Goal: Information Seeking & Learning: Learn about a topic

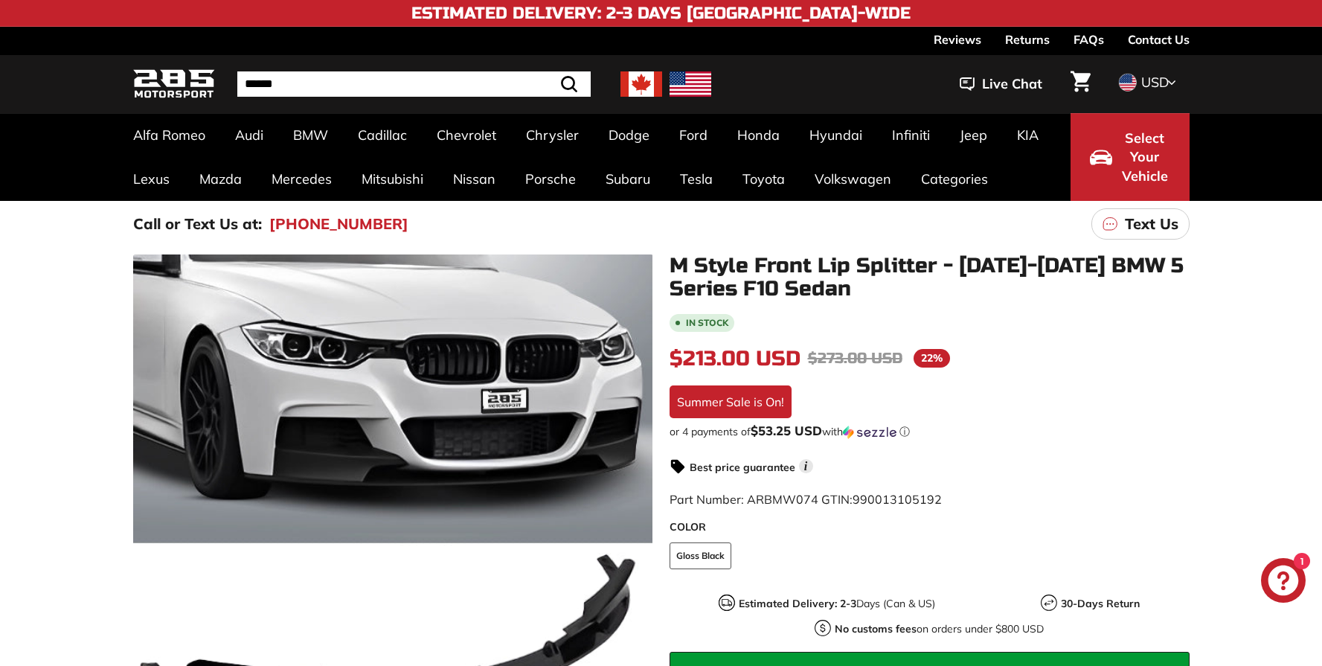
click at [1153, 37] on link "Contact Us" at bounding box center [1158, 39] width 62 height 25
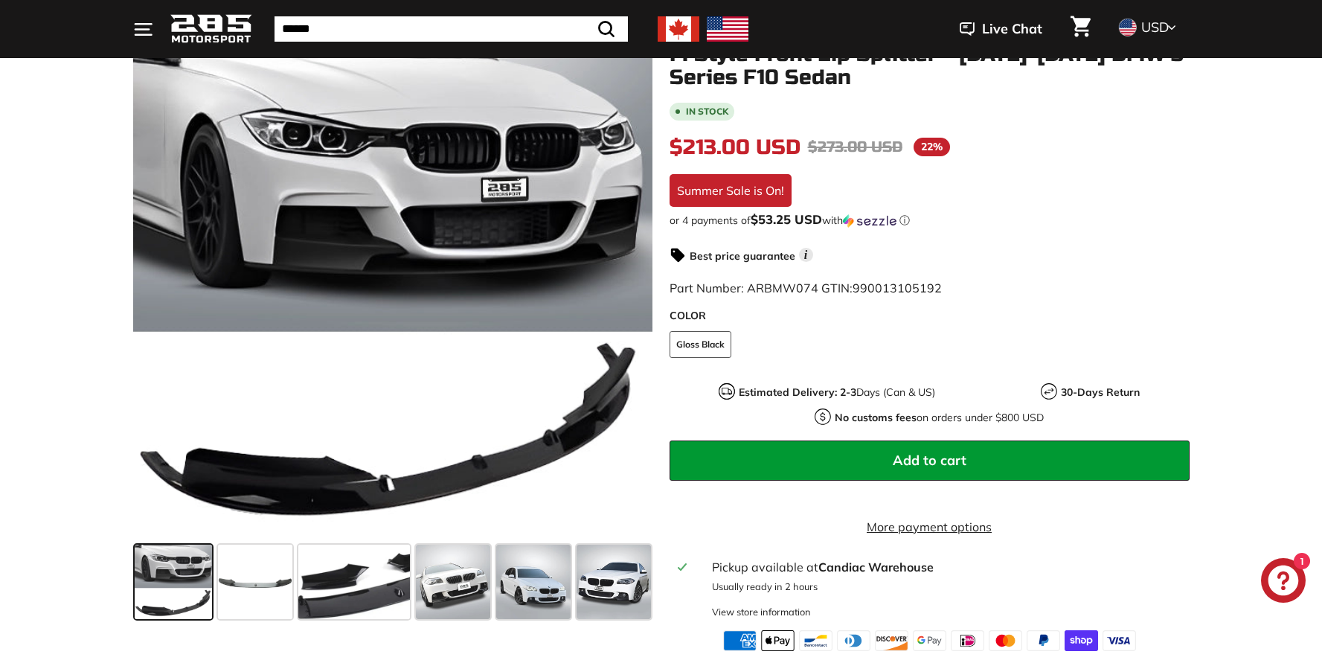
scroll to position [255, 0]
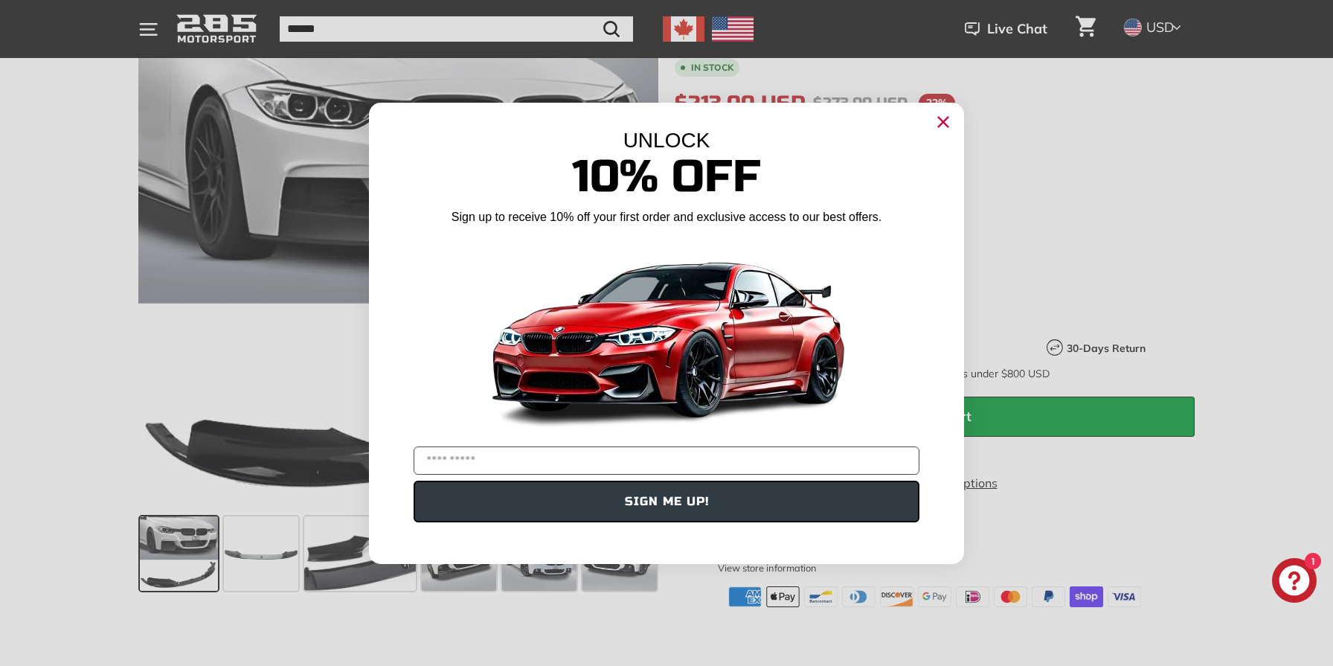
click at [942, 119] on icon "Close dialog" at bounding box center [944, 122] width 10 height 10
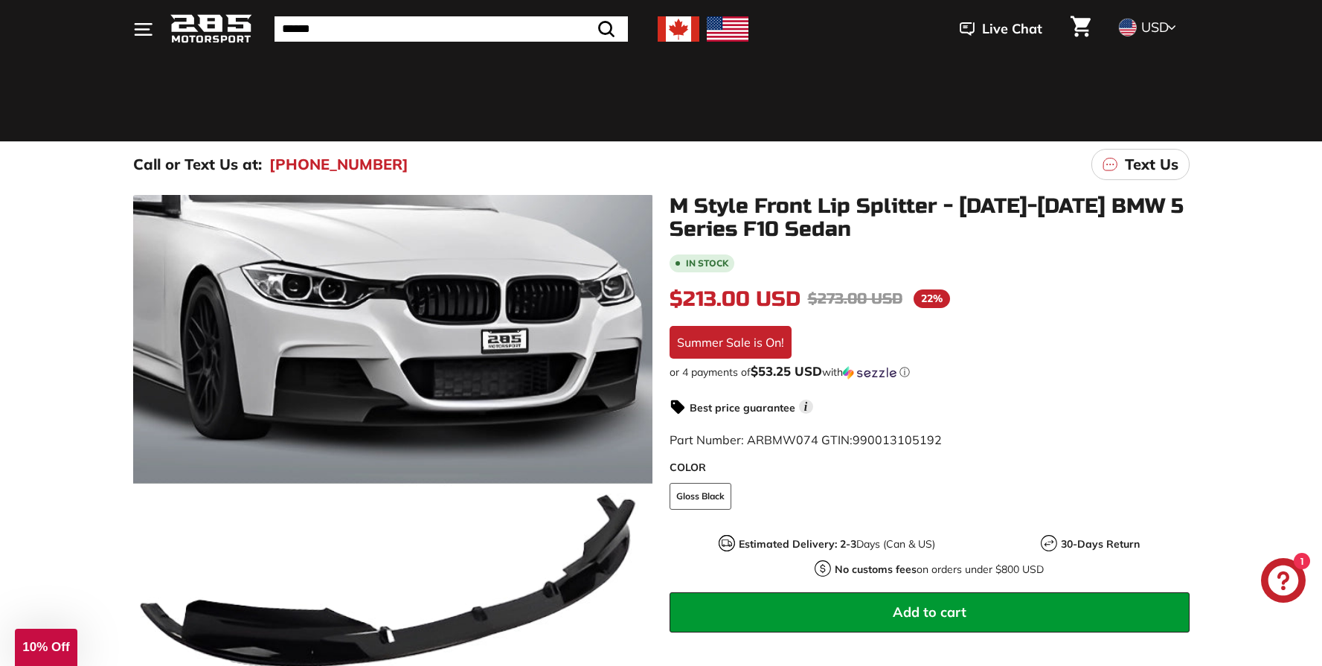
scroll to position [0, 0]
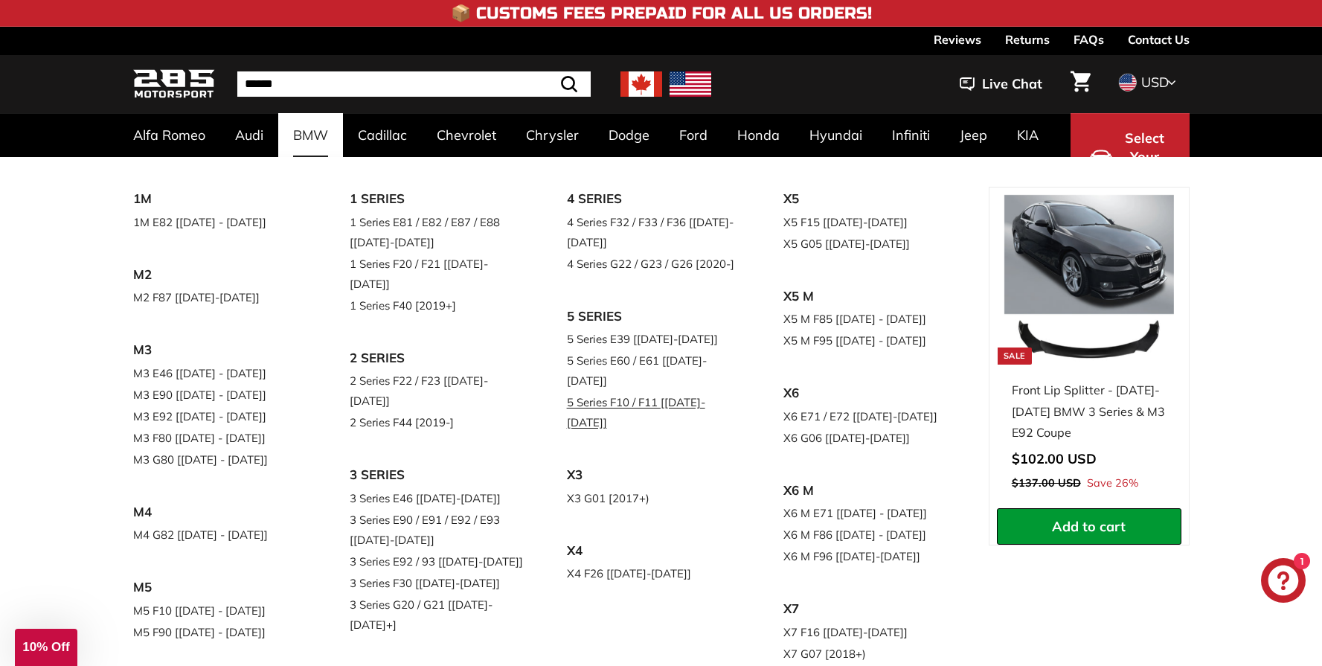
click at [649, 391] on link "5 Series F10 / F11 [[DATE]-[DATE]]" at bounding box center [655, 412] width 176 height 42
click at [621, 391] on link "5 Series F10 / F11 [[DATE]-[DATE]]" at bounding box center [655, 412] width 176 height 42
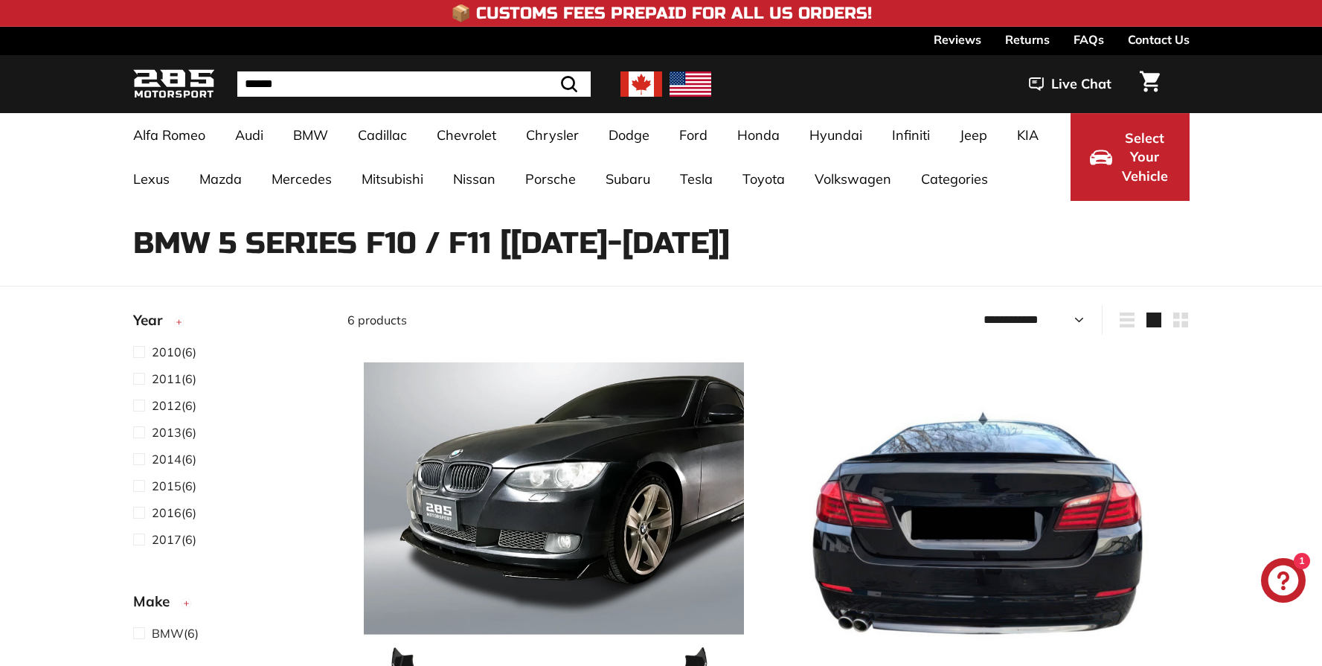
select select "**********"
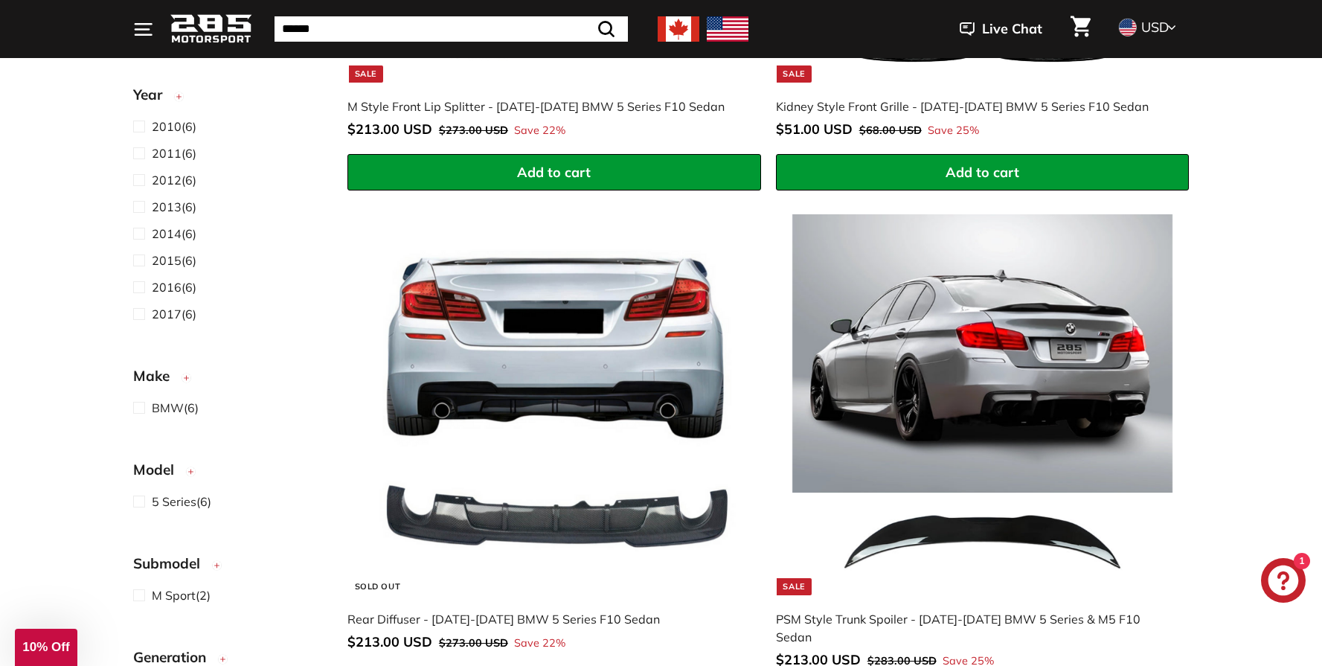
scroll to position [1192, 0]
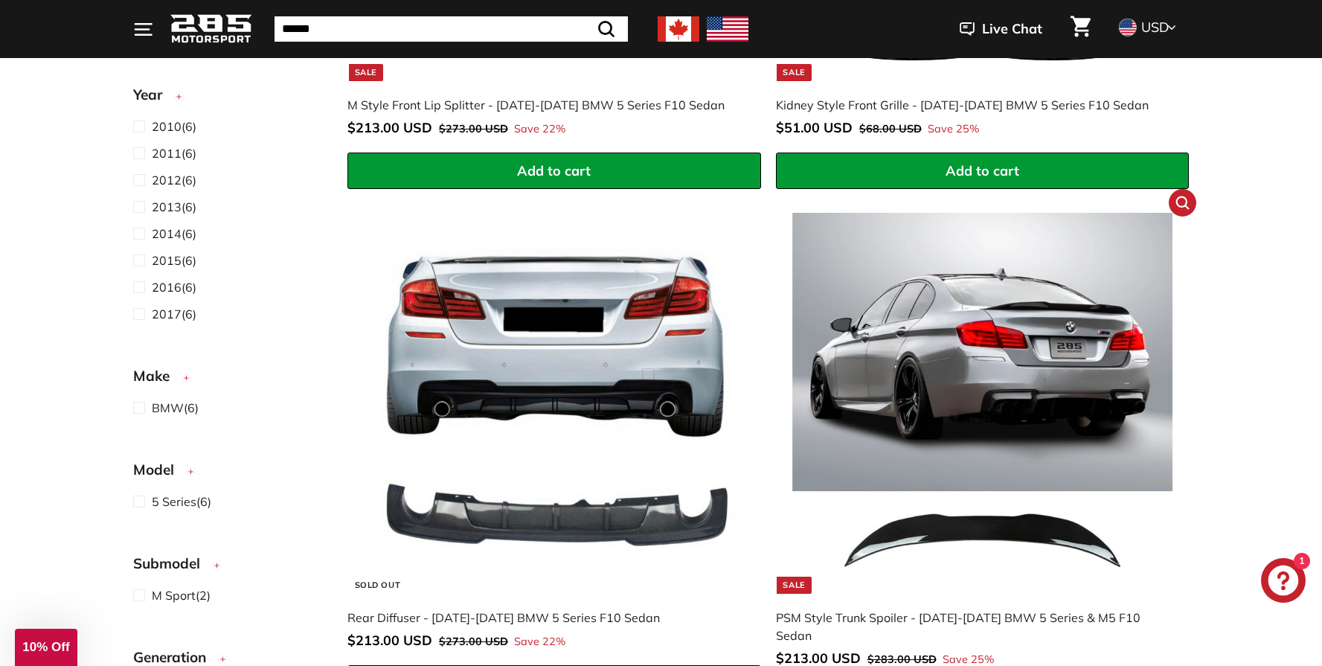
click at [971, 358] on img at bounding box center [982, 403] width 380 height 380
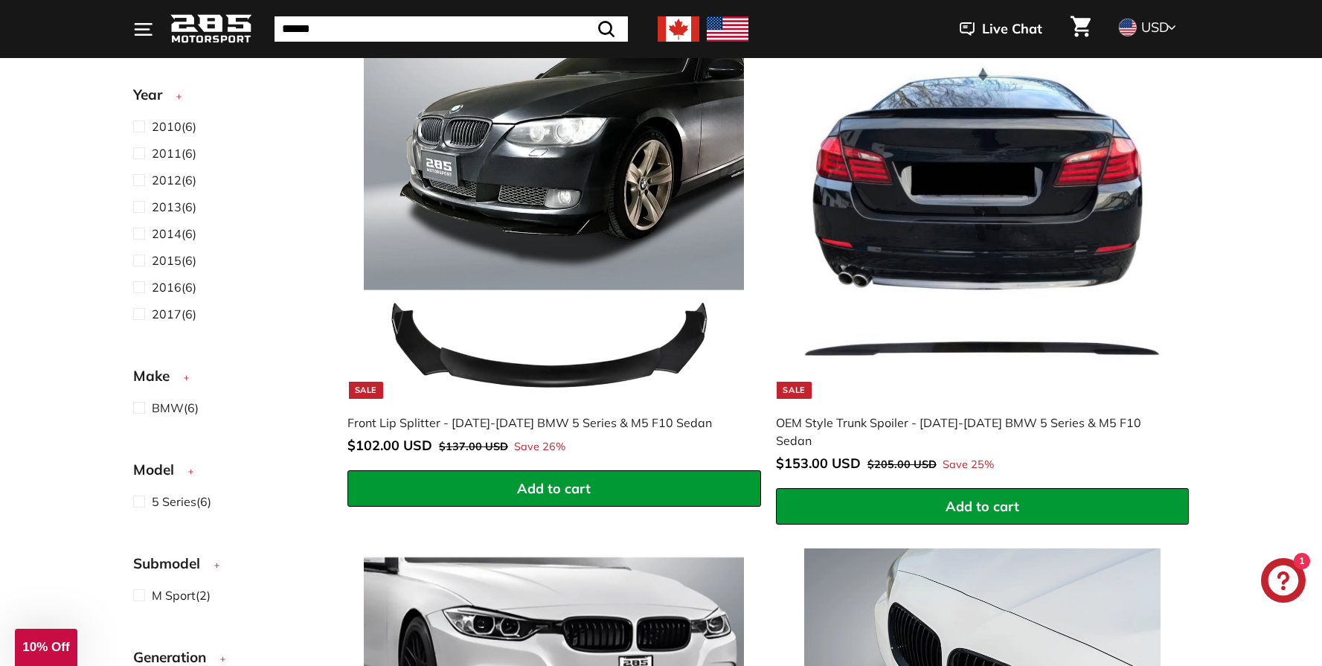
scroll to position [338, 0]
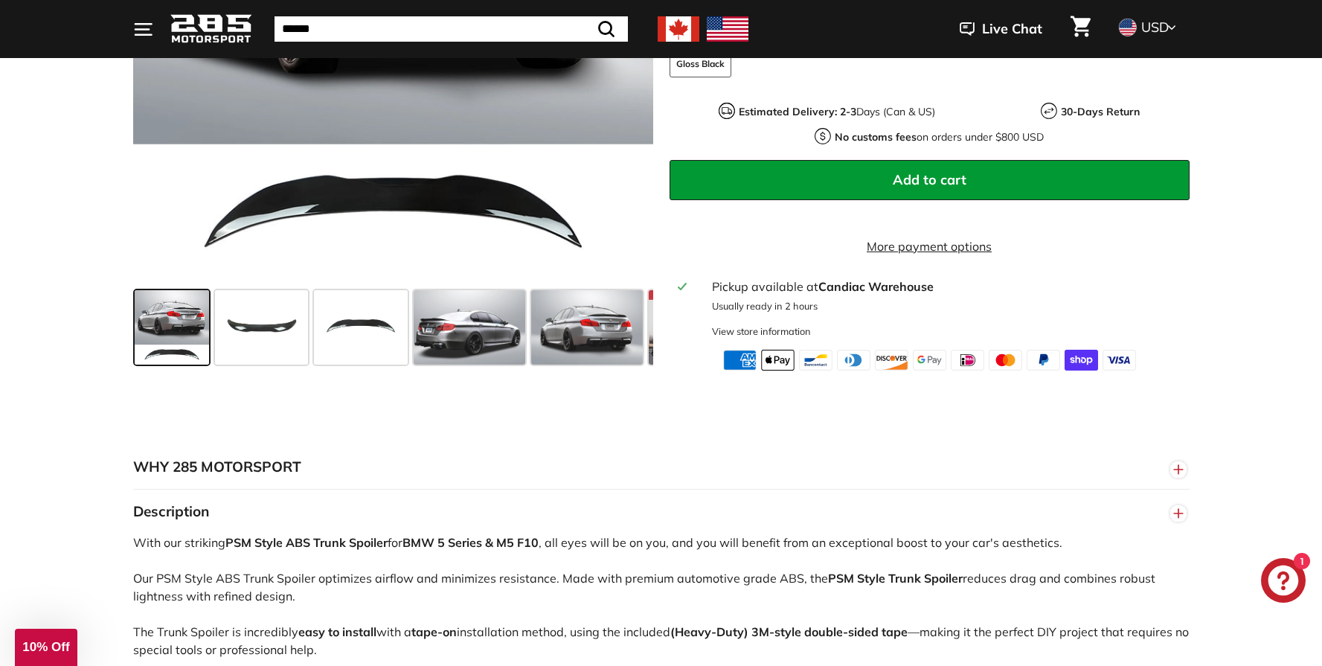
scroll to position [462, 0]
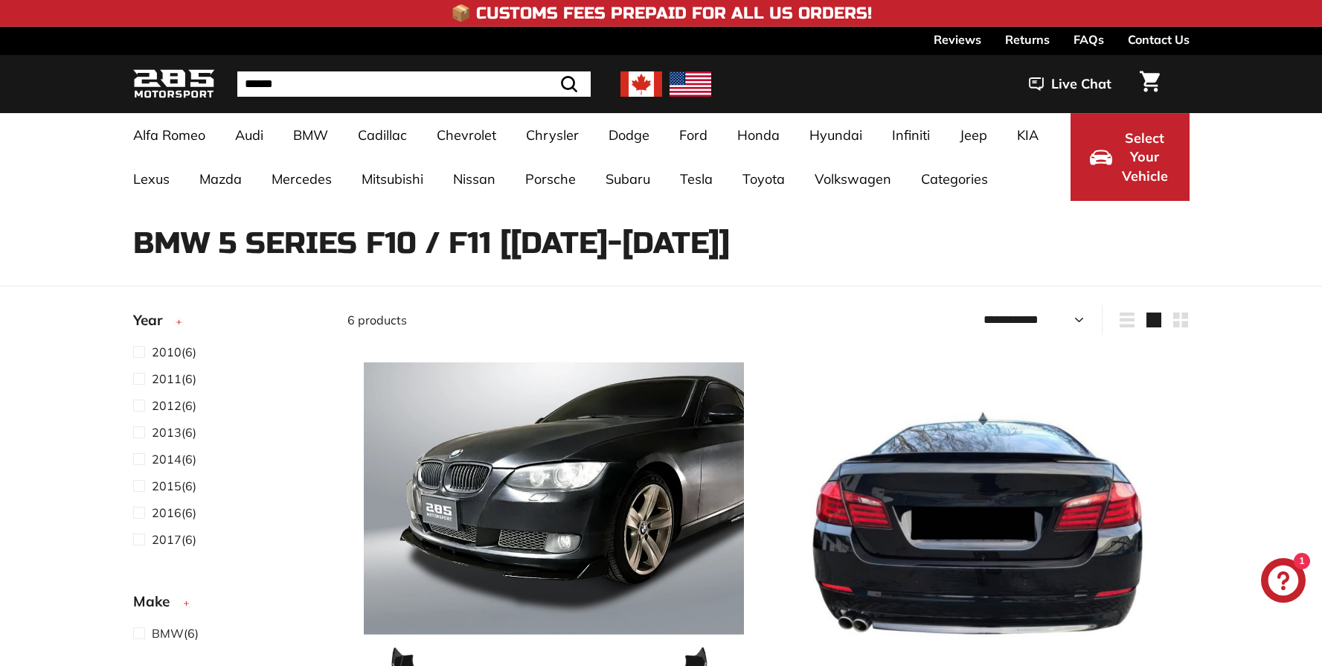
select select "**********"
